Goal: Task Accomplishment & Management: Use online tool/utility

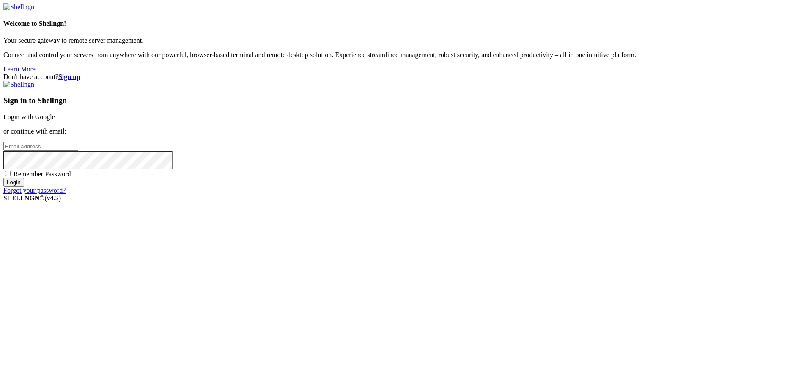
type input "root-172-16-222-46"
drag, startPoint x: 534, startPoint y: 151, endPoint x: 561, endPoint y: 199, distance: 54.7
click at [561, 195] on div "Sign in to Shellngn Login with Google or continue with email: root-172-16-222-4…" at bounding box center [406, 138] width 806 height 114
click at [55, 121] on link "Login with Google" at bounding box center [29, 116] width 52 height 7
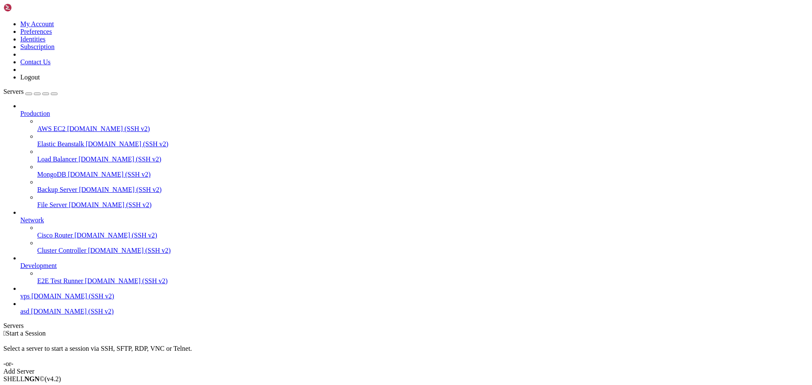
click at [37, 125] on link "AWS EC2 [DOMAIN_NAME] (SSH v2)" at bounding box center [423, 129] width 772 height 8
click at [65, 300] on link "vps [DOMAIN_NAME] (SSH v2)" at bounding box center [414, 297] width 789 height 8
click at [445, 368] on link "Add Server" at bounding box center [406, 372] width 806 height 8
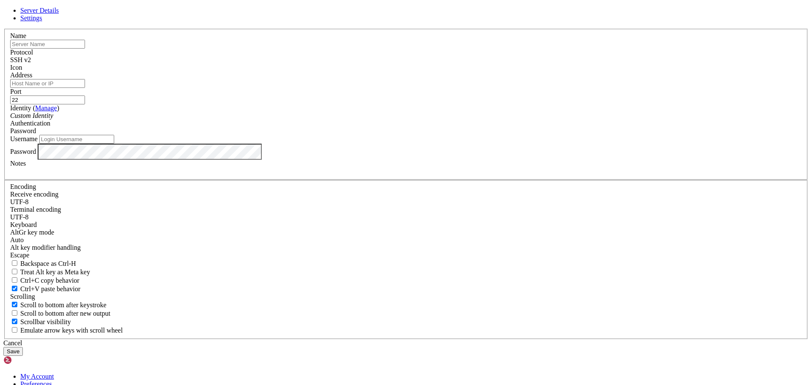
type input "root-172-16-222-46"
type input "idk bro"
click at [448, 64] on div "SSH v2" at bounding box center [406, 60] width 792 height 8
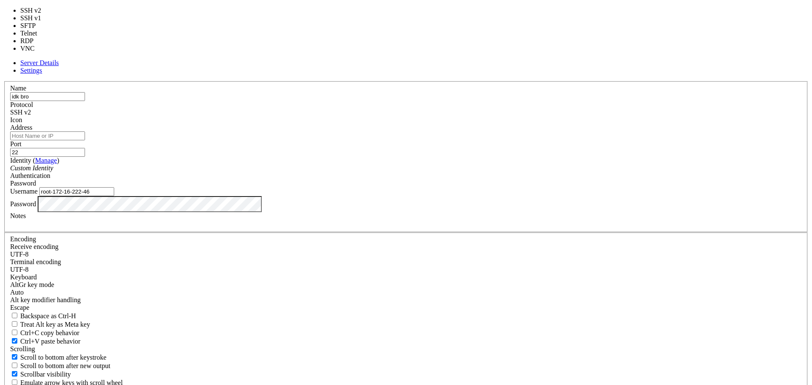
click at [33, 101] on label "Protocol" at bounding box center [21, 104] width 23 height 7
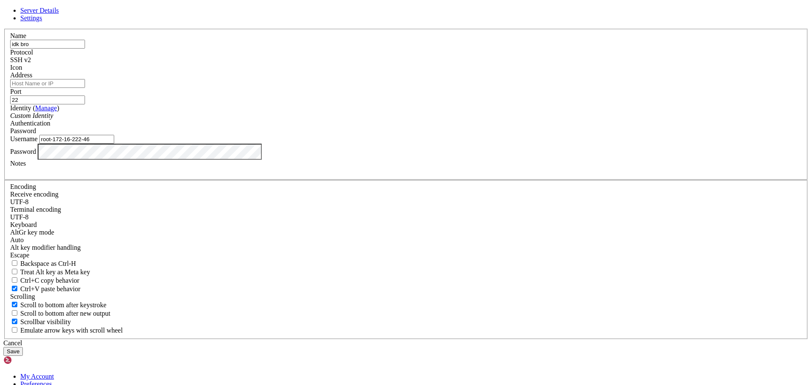
click at [10, 72] on span at bounding box center [10, 72] width 0 height 0
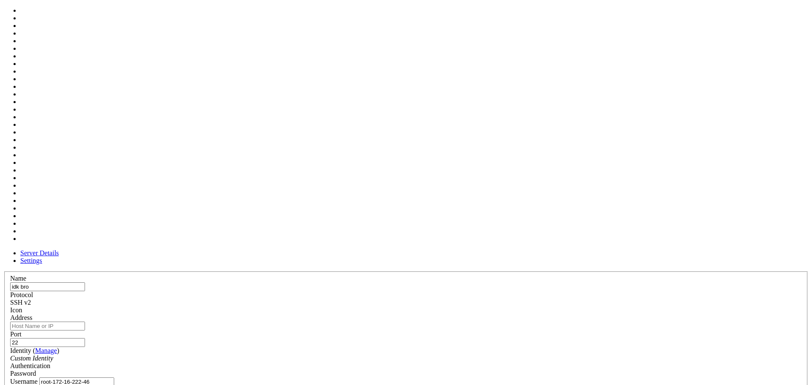
scroll to position [1, 0]
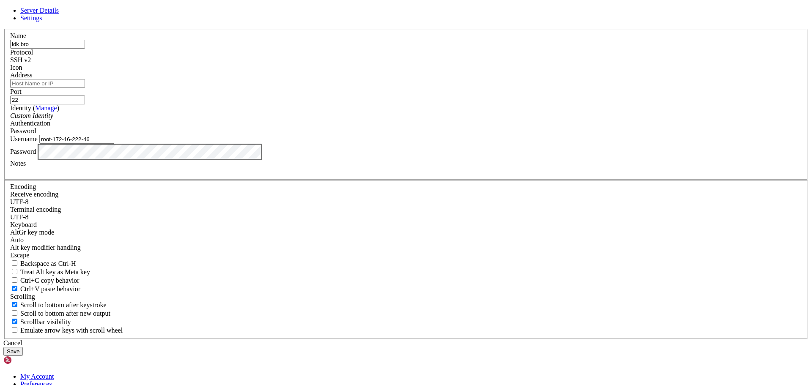
click at [85, 88] on input "Address" at bounding box center [47, 83] width 75 height 9
type input "[DOMAIN_NAME]"
drag, startPoint x: 391, startPoint y: 201, endPoint x: 389, endPoint y: 206, distance: 5.2
click at [114, 144] on input "root-172-16-222-46" at bounding box center [76, 139] width 75 height 9
paste input "26-6-7"
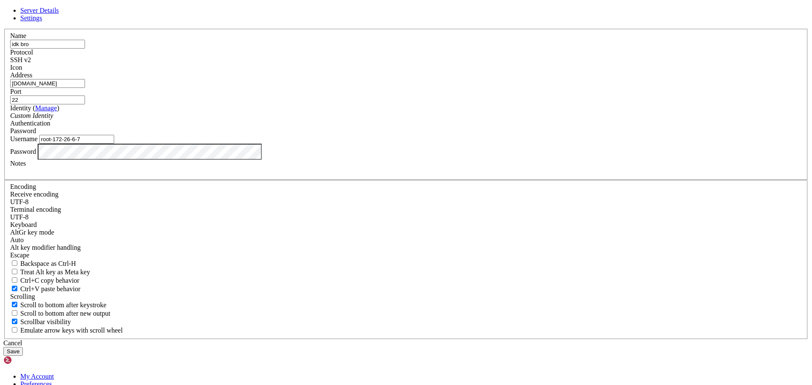
type input "root-172-26-6-7"
click at [85, 105] on input "22" at bounding box center [47, 100] width 75 height 9
type input "1268"
click at [3, 347] on button "Save" at bounding box center [12, 351] width 19 height 9
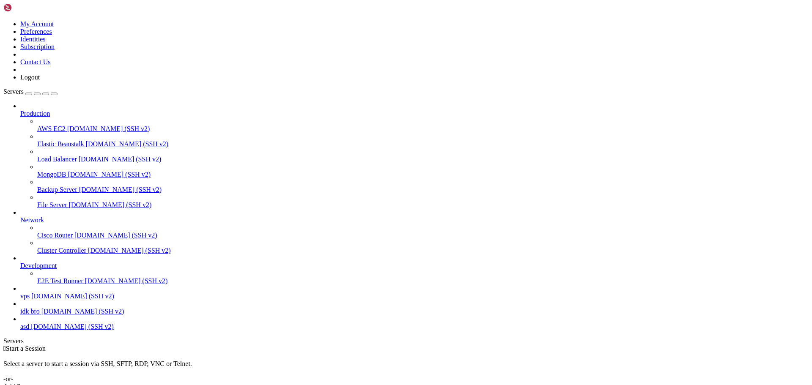
click at [40, 315] on span "idk bro" at bounding box center [29, 311] width 19 height 7
drag, startPoint x: 202, startPoint y: 586, endPoint x: 160, endPoint y: 569, distance: 45.9
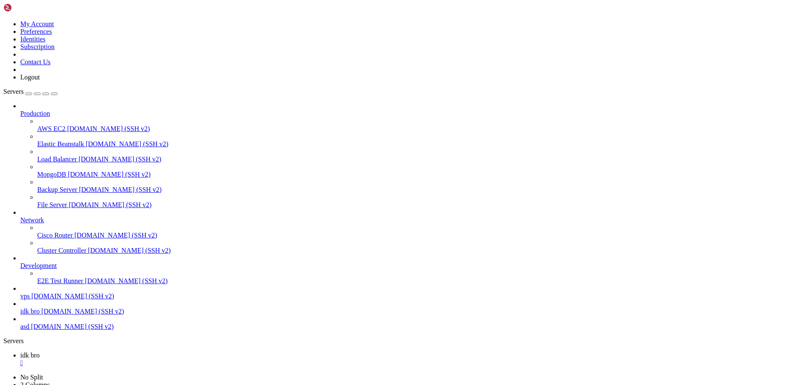
drag, startPoint x: 94, startPoint y: 630, endPoint x: 6, endPoint y: 580, distance: 101.9
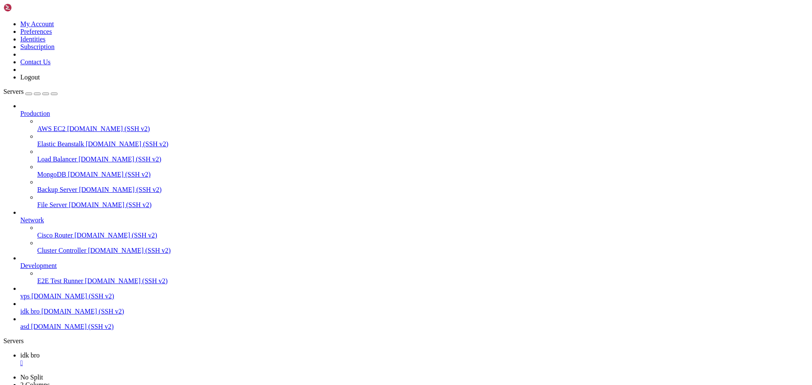
drag, startPoint x: 6, startPoint y: 580, endPoint x: 127, endPoint y: 645, distance: 137.8
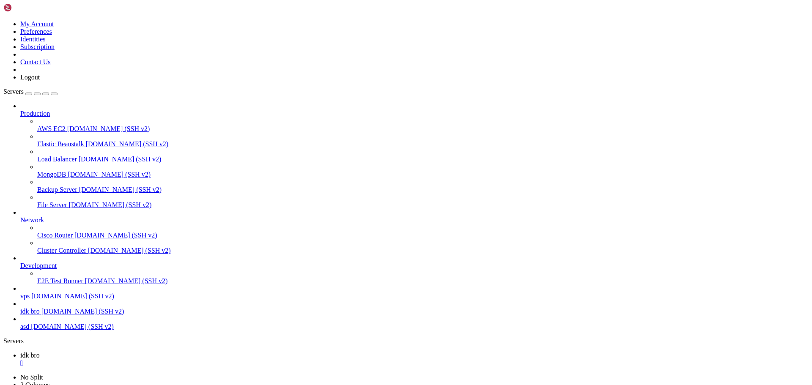
drag, startPoint x: 148, startPoint y: 815, endPoint x: 131, endPoint y: 746, distance: 71.4
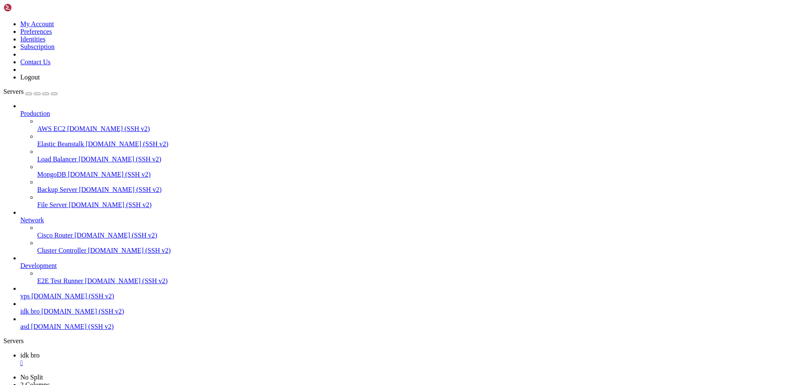
drag, startPoint x: 137, startPoint y: 676, endPoint x: 124, endPoint y: 654, distance: 25.3
drag, startPoint x: 135, startPoint y: 828, endPoint x: 5, endPoint y: 702, distance: 180.7
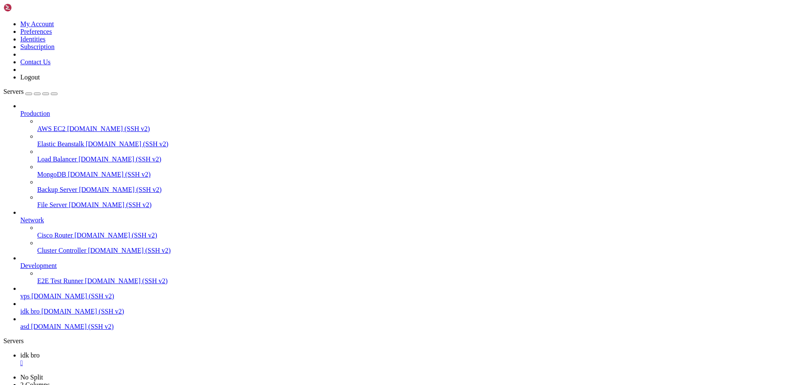
drag, startPoint x: 392, startPoint y: 817, endPoint x: 7, endPoint y: 805, distance: 384.8
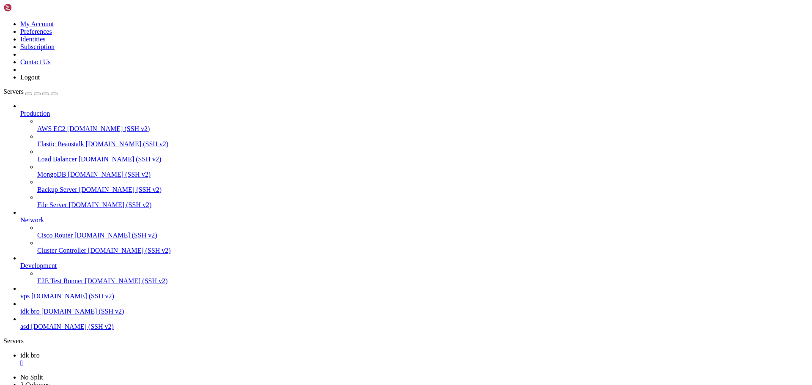
drag, startPoint x: 258, startPoint y: 826, endPoint x: 10, endPoint y: 795, distance: 250.0
drag, startPoint x: 202, startPoint y: 827, endPoint x: 9, endPoint y: 777, distance: 199.6
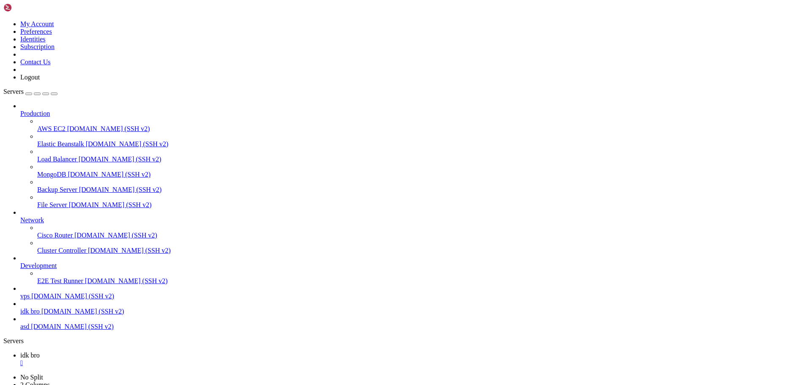
drag, startPoint x: 135, startPoint y: 830, endPoint x: 111, endPoint y: 792, distance: 45.1
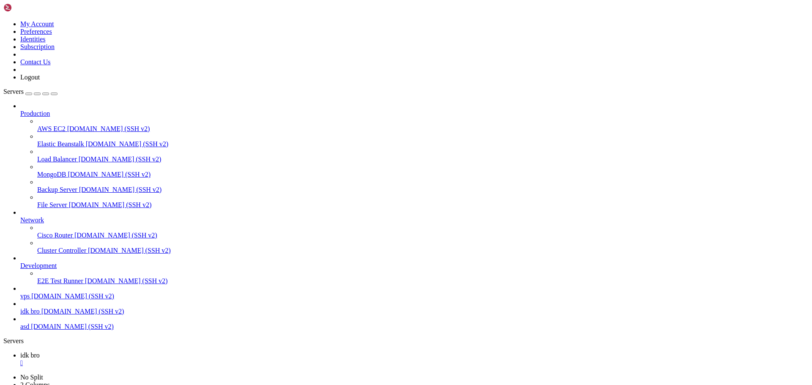
drag, startPoint x: 133, startPoint y: 823, endPoint x: 13, endPoint y: 533, distance: 314.1
drag, startPoint x: 257, startPoint y: 831, endPoint x: 137, endPoint y: 822, distance: 120.5
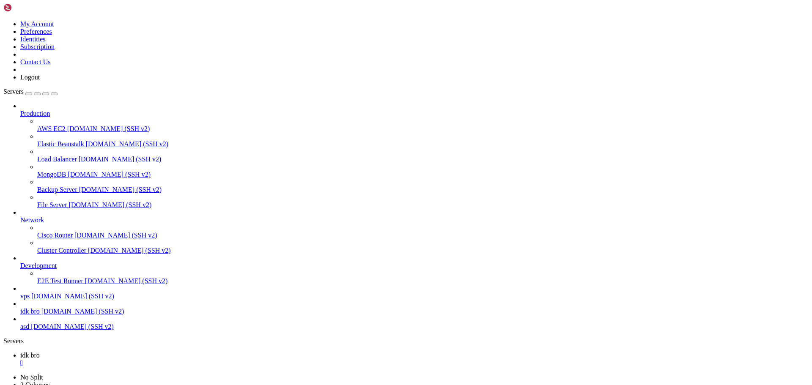
drag, startPoint x: 282, startPoint y: 821, endPoint x: 5, endPoint y: 784, distance: 280.1
drag, startPoint x: 122, startPoint y: 828, endPoint x: 6, endPoint y: 532, distance: 317.7
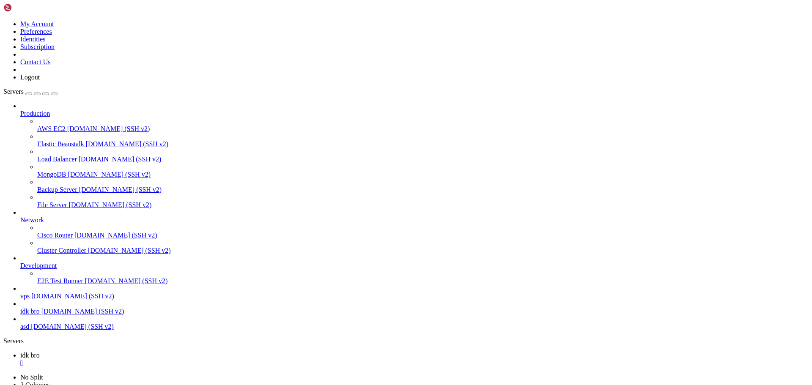
drag, startPoint x: 137, startPoint y: 828, endPoint x: 6, endPoint y: 641, distance: 228.2
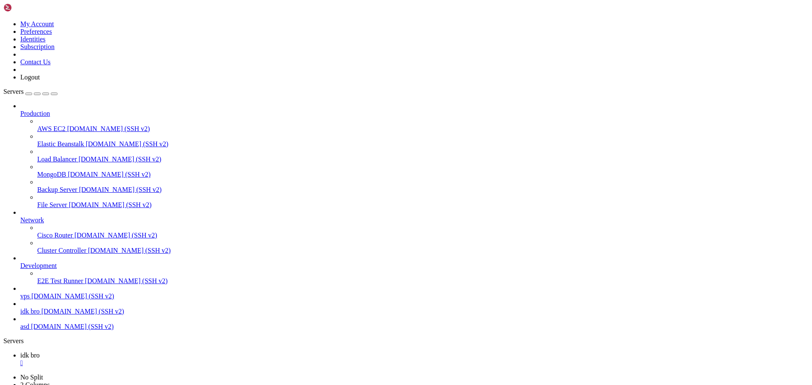
click at [57, 270] on span "Development" at bounding box center [38, 265] width 36 height 7
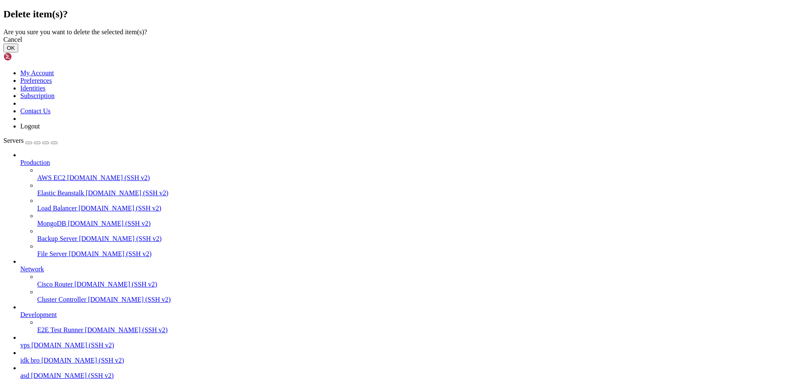
click at [18, 52] on button "OK" at bounding box center [10, 48] width 15 height 9
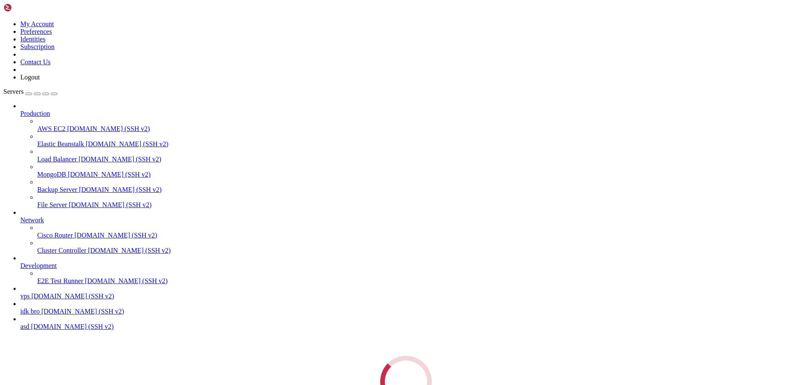
scroll to position [0, 0]
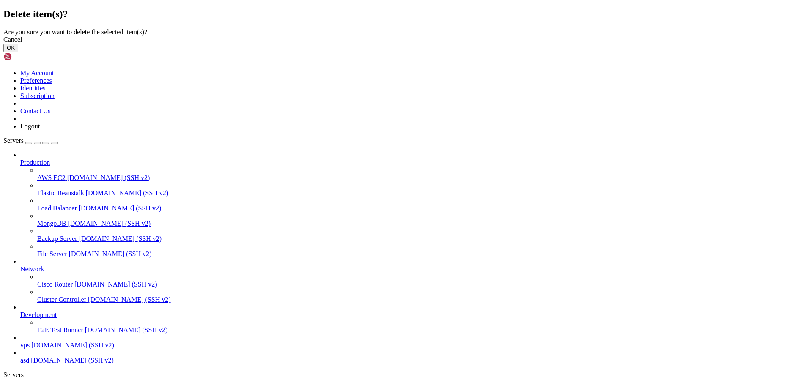
click at [18, 52] on button "OK" at bounding box center [10, 48] width 15 height 9
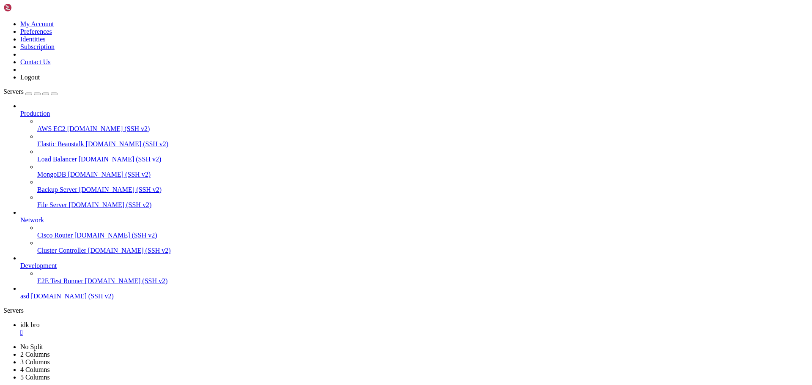
drag, startPoint x: 59, startPoint y: 338, endPoint x: 66, endPoint y: 317, distance: 21.7
click at [66, 300] on div "Production AWS EC2 [DOMAIN_NAME] (SSH v2) Elastic Beanstalk [DOMAIN_NAME] (SSH …" at bounding box center [406, 201] width 806 height 198
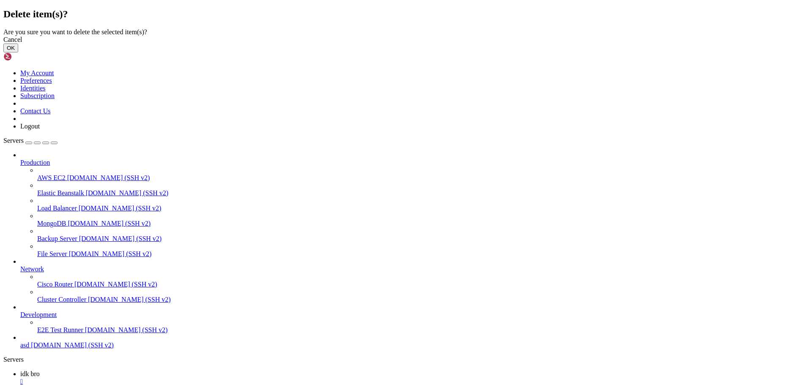
click at [18, 52] on button "OK" at bounding box center [10, 48] width 15 height 9
